Goal: Information Seeking & Learning: Find specific fact

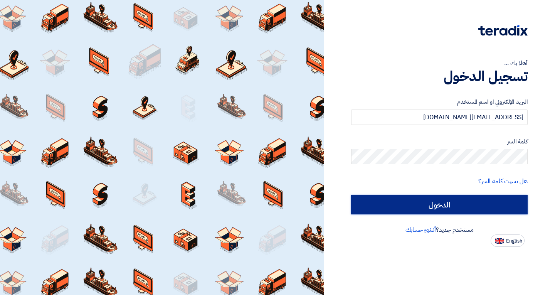
click at [428, 197] on input "الدخول" at bounding box center [439, 204] width 177 height 19
type input "Sign in"
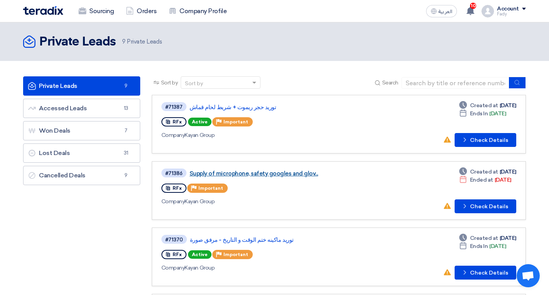
scroll to position [39, 0]
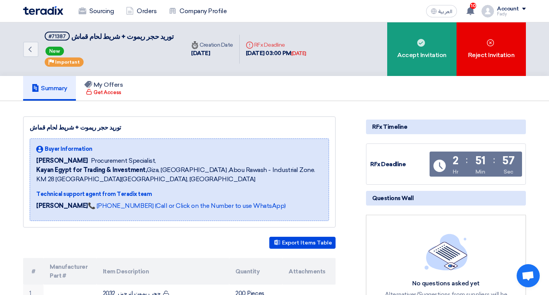
scroll to position [77, 0]
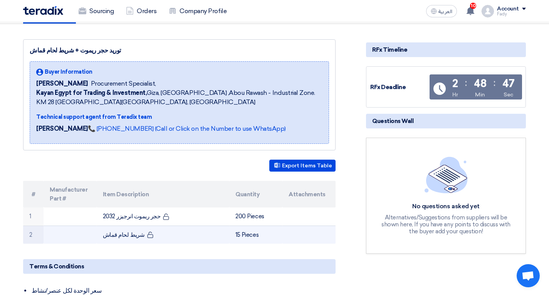
click at [124, 234] on td "شريط لحام قماش" at bounding box center [163, 234] width 133 height 18
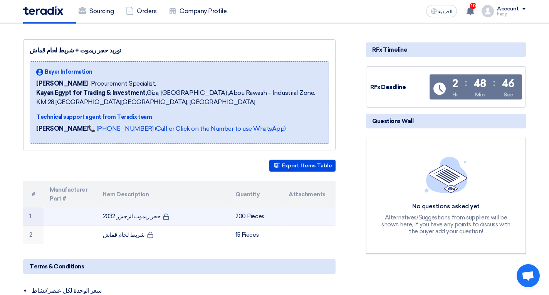
click at [140, 214] on td "حجر ريموت انرجيزر 2032" at bounding box center [163, 216] width 133 height 18
click at [134, 214] on td "حجر ريموت انرجيزر 2032" at bounding box center [163, 216] width 133 height 18
click at [134, 215] on td "حجر ريموت انرجيزر 2032" at bounding box center [163, 216] width 133 height 18
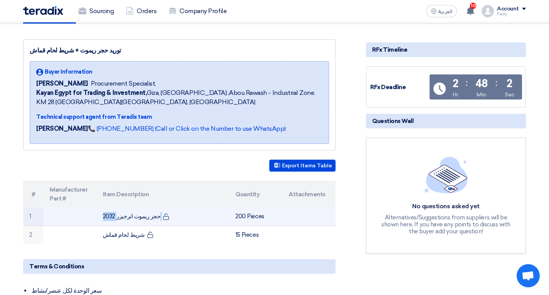
click at [134, 215] on td "حجر ريموت انرجيزر 2032" at bounding box center [163, 216] width 133 height 18
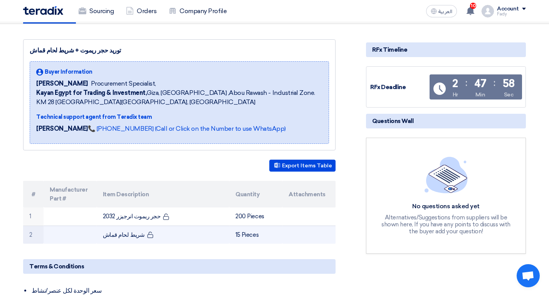
click at [129, 235] on td "شريط لحام قماش" at bounding box center [163, 234] width 133 height 18
click at [130, 234] on td "شريط لحام قماش" at bounding box center [163, 234] width 133 height 18
click at [134, 234] on td "شريط لحام قماش" at bounding box center [163, 234] width 133 height 18
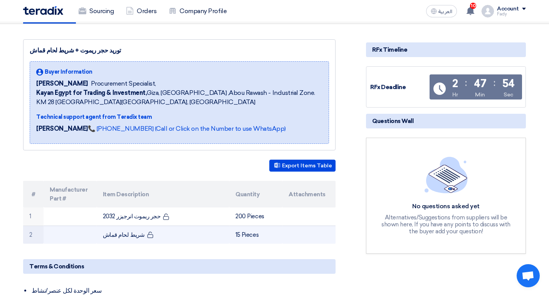
drag, startPoint x: 133, startPoint y: 235, endPoint x: 104, endPoint y: 232, distance: 28.3
click at [104, 232] on td "شريط لحام قماش" at bounding box center [163, 234] width 133 height 18
copy td "شريط لحام قماش"
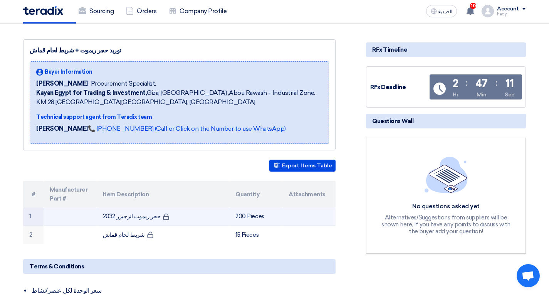
click at [153, 220] on td "حجر ريموت انرجيزر 2032" at bounding box center [163, 216] width 133 height 18
click at [153, 218] on td "حجر ريموت انرجيزر 2032" at bounding box center [163, 216] width 133 height 18
copy tr "حجر ريموت انرجيزر 2032"
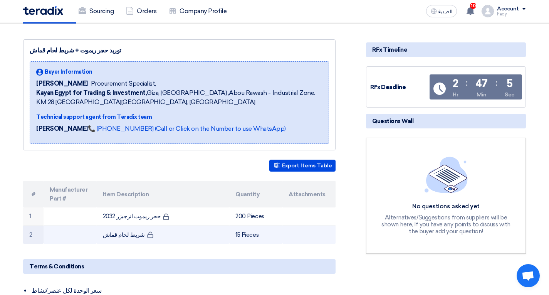
click at [119, 233] on td "شريط لحام قماش" at bounding box center [163, 234] width 133 height 18
copy tr "شريط لحام قماش"
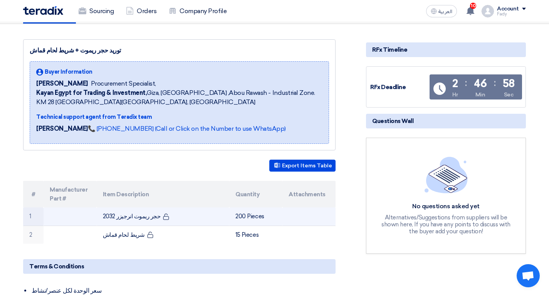
click at [143, 215] on td "حجر ريموت انرجيزر 2032" at bounding box center [163, 216] width 133 height 18
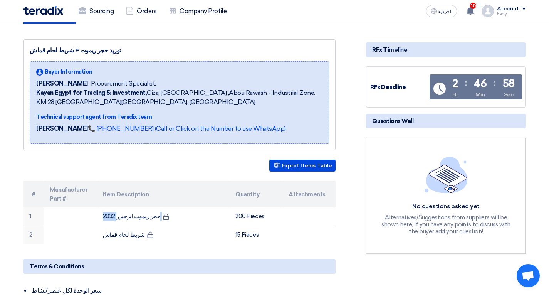
copy tr "حجر ريموت انرجيزر 2032"
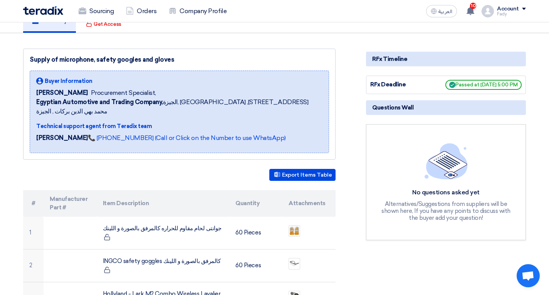
scroll to position [116, 0]
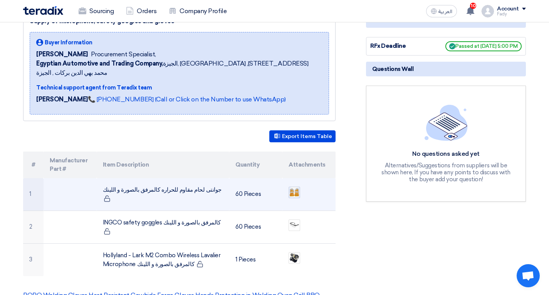
click at [297, 186] on img at bounding box center [294, 192] width 11 height 12
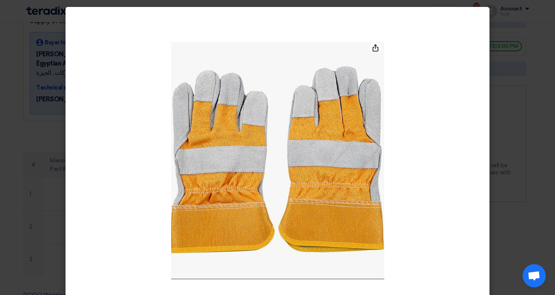
click at [529, 107] on modal-container at bounding box center [277, 147] width 555 height 295
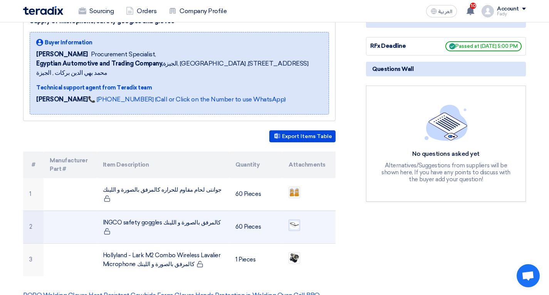
click at [296, 220] on img at bounding box center [294, 224] width 11 height 9
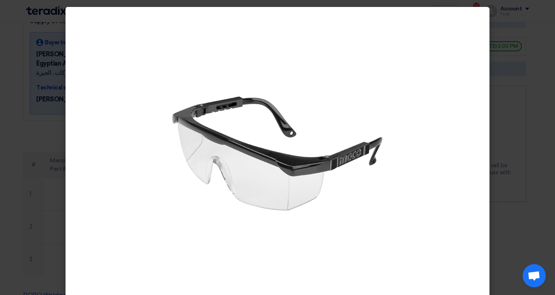
click at [486, 161] on div at bounding box center [278, 160] width 424 height 307
click at [500, 161] on modal-container at bounding box center [277, 147] width 555 height 295
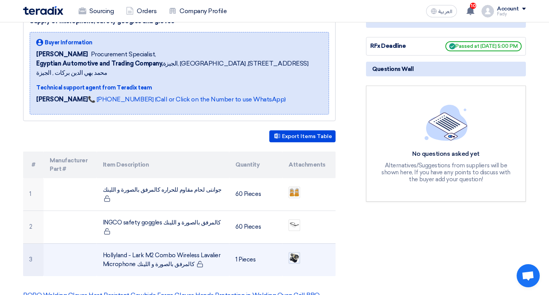
click at [298, 252] on img at bounding box center [294, 257] width 11 height 11
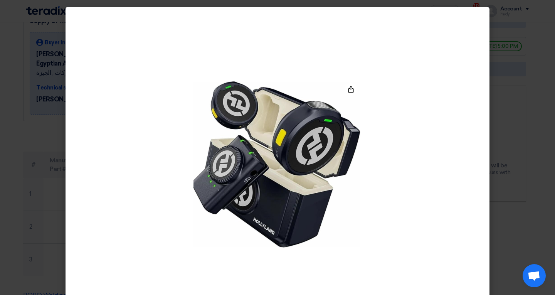
click at [529, 179] on modal-container at bounding box center [277, 147] width 555 height 295
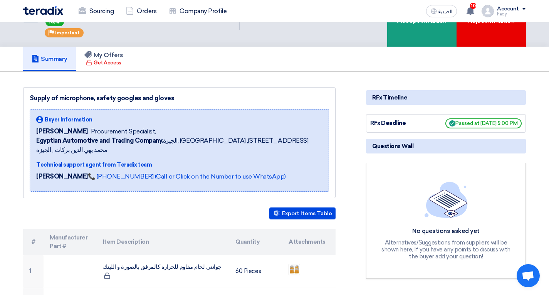
scroll to position [0, 0]
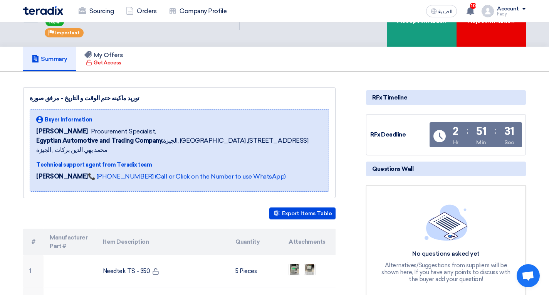
scroll to position [77, 0]
